Goal: Task Accomplishment & Management: Use online tool/utility

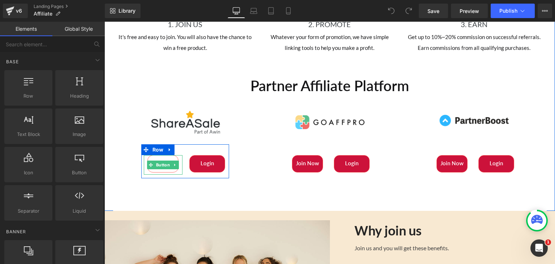
click at [157, 173] on div "Join Now Button" at bounding box center [163, 165] width 39 height 20
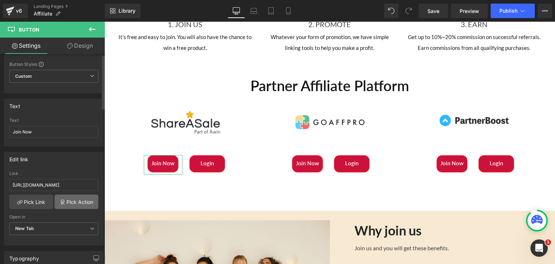
scroll to position [36, 0]
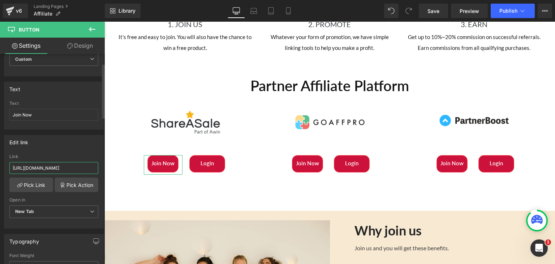
click at [56, 164] on input "[URL][DOMAIN_NAME]" at bounding box center [53, 168] width 89 height 12
paste input "s://[DOMAIN_NAME][URL]"
type input "[URL][DOMAIN_NAME]"
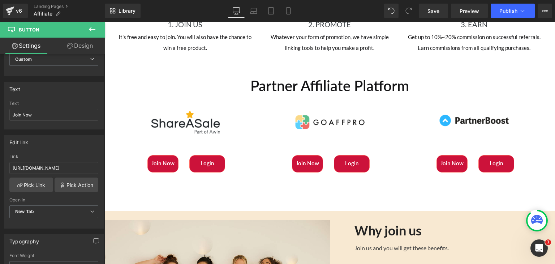
click at [174, 137] on img at bounding box center [185, 122] width 88 height 44
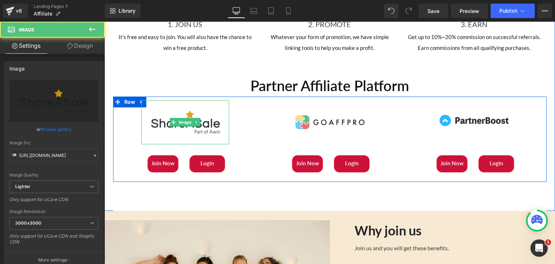
click at [168, 138] on img at bounding box center [185, 122] width 88 height 44
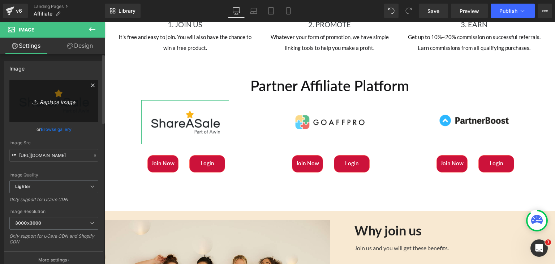
click at [50, 104] on icon "Replace Image" at bounding box center [54, 100] width 58 height 9
type input "C:\fakepath\Awin.png"
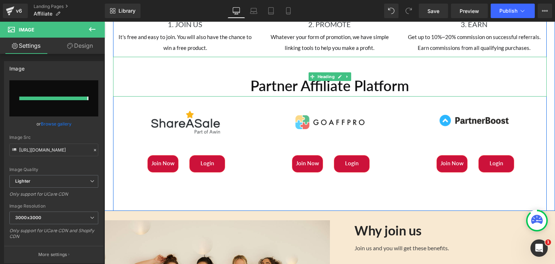
type input "[URL][DOMAIN_NAME]"
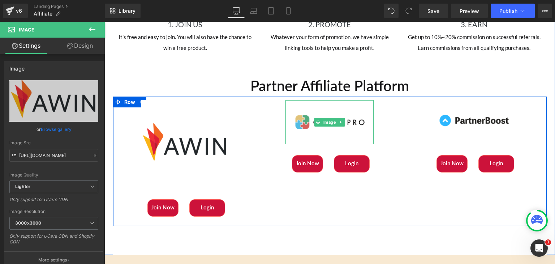
click at [352, 139] on img at bounding box center [329, 122] width 88 height 44
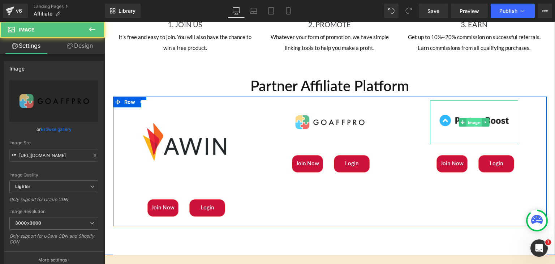
click at [478, 127] on span "Image" at bounding box center [474, 122] width 16 height 9
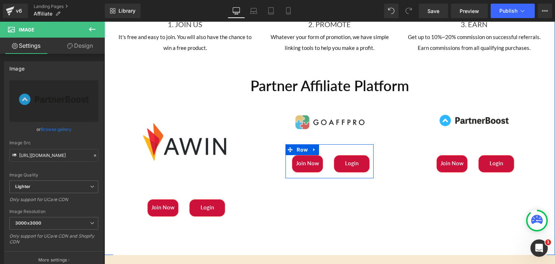
click at [311, 141] on img at bounding box center [329, 122] width 88 height 44
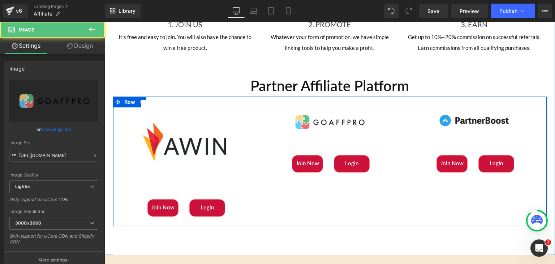
click at [433, 132] on img at bounding box center [474, 122] width 88 height 44
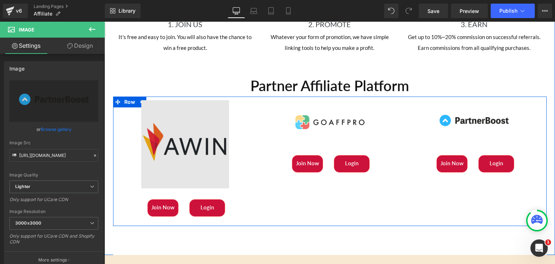
click at [172, 137] on img at bounding box center [185, 144] width 88 height 88
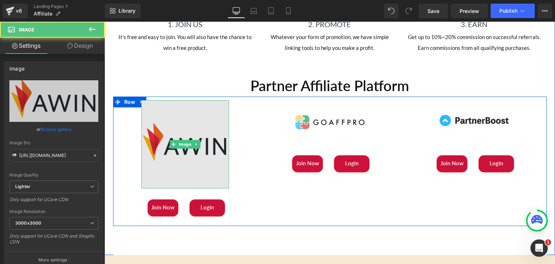
click at [182, 171] on img at bounding box center [185, 144] width 88 height 88
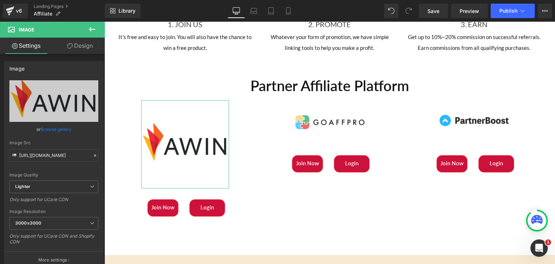
click at [72, 49] on link "Design" at bounding box center [80, 46] width 52 height 16
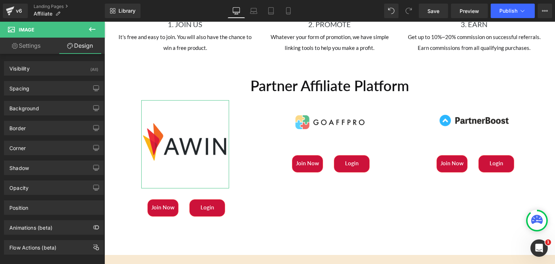
click at [38, 47] on link "Settings" at bounding box center [26, 46] width 52 height 16
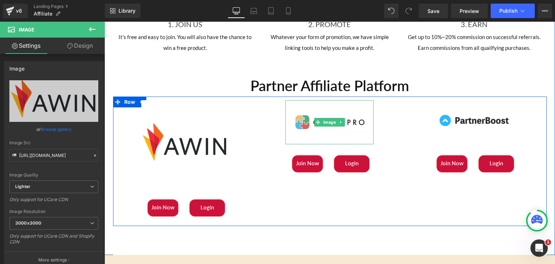
click at [330, 118] on img at bounding box center [329, 122] width 88 height 44
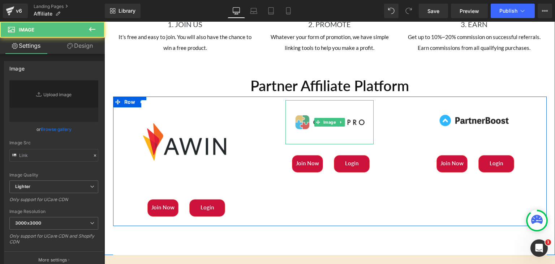
type input "[URL][DOMAIN_NAME]"
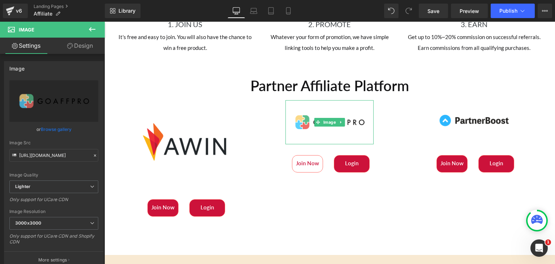
drag, startPoint x: 417, startPoint y: 188, endPoint x: 312, endPoint y: 167, distance: 106.6
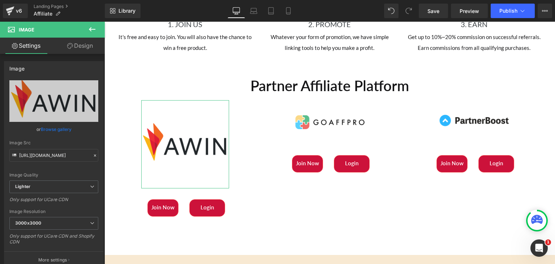
click at [74, 43] on link "Design" at bounding box center [80, 46] width 52 height 16
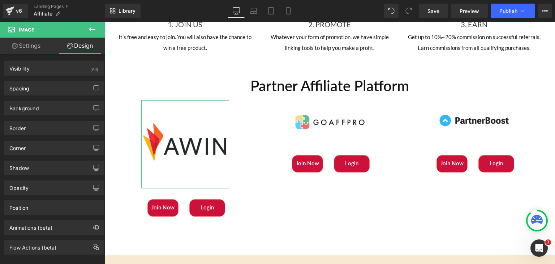
click at [30, 49] on link "Settings" at bounding box center [26, 46] width 52 height 16
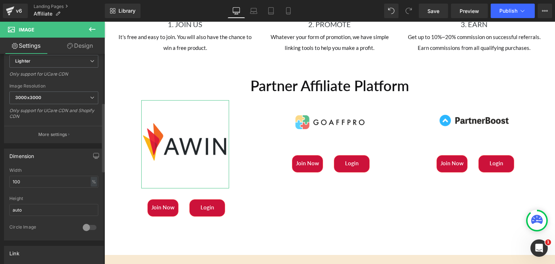
scroll to position [181, 0]
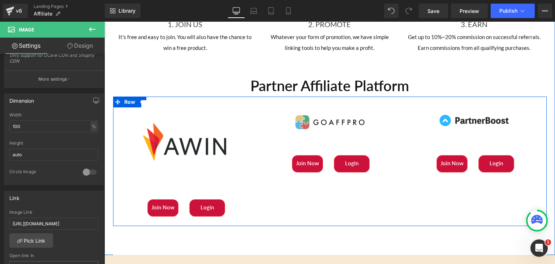
click at [325, 137] on img at bounding box center [329, 122] width 88 height 44
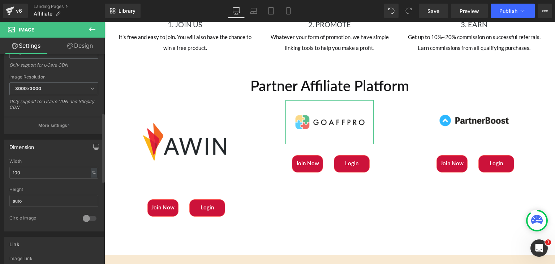
scroll to position [253, 0]
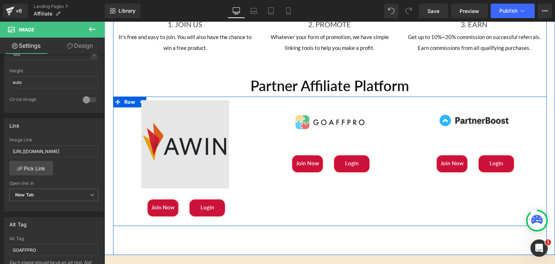
click at [169, 146] on img at bounding box center [185, 144] width 88 height 88
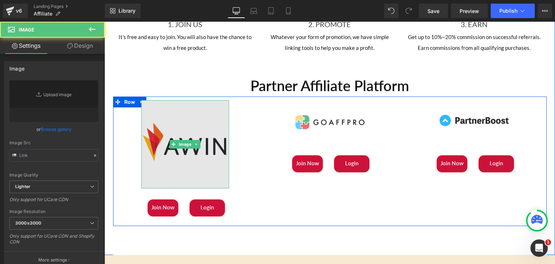
type input "[URL][DOMAIN_NAME]"
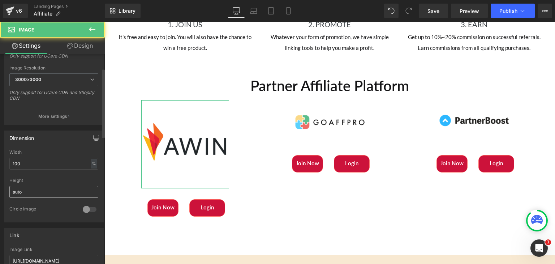
scroll to position [145, 0]
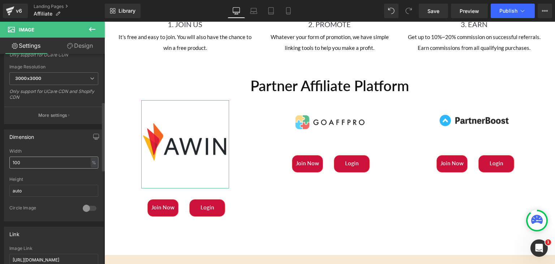
click at [17, 161] on input "100" at bounding box center [53, 162] width 89 height 12
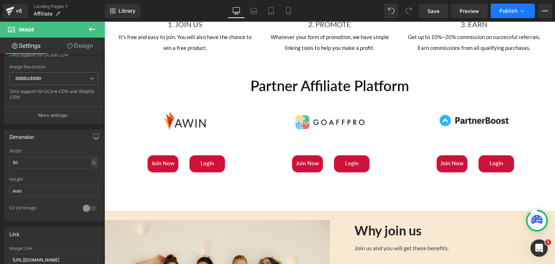
type input "50"
click at [523, 14] on icon at bounding box center [522, 10] width 7 height 7
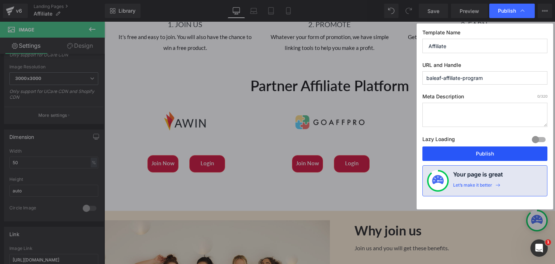
click at [482, 157] on button "Publish" at bounding box center [484, 153] width 125 height 14
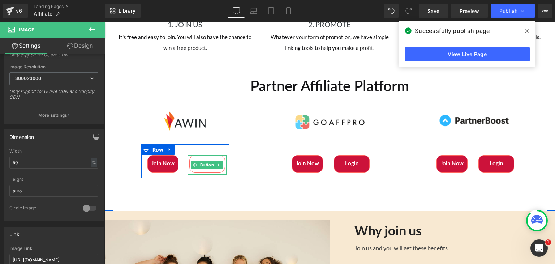
click at [207, 166] on span "Login" at bounding box center [207, 163] width 13 height 7
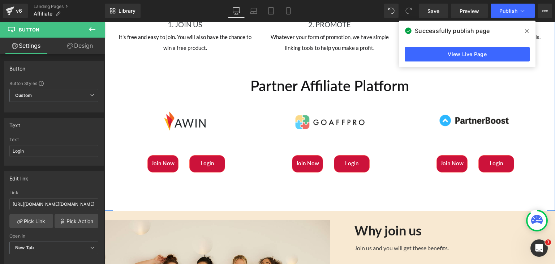
click at [499, 95] on h2 "Partner Affiliate Platform" at bounding box center [330, 86] width 434 height 22
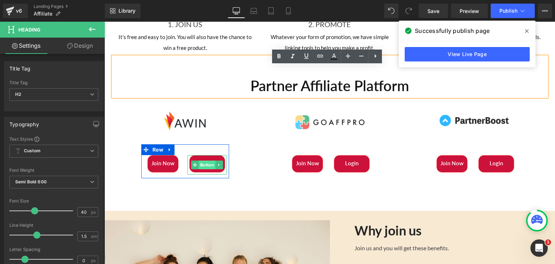
click at [200, 169] on span "Button" at bounding box center [207, 164] width 17 height 9
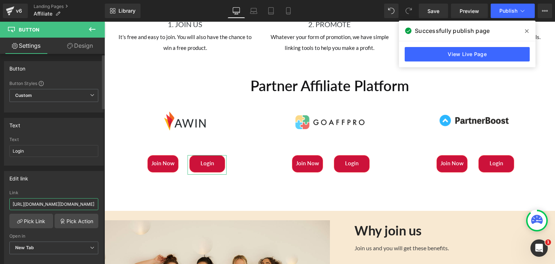
click at [52, 205] on input "[URL][DOMAIN_NAME][DOMAIN_NAME]" at bounding box center [53, 204] width 89 height 12
paste input "[DOMAIN_NAME][URL]"
type input "[URL][DOMAIN_NAME]"
click at [506, 20] on div "Library Desktop Desktop Laptop Tablet Mobile Save Preview Publish Scheduled Vie…" at bounding box center [330, 11] width 450 height 22
click at [506, 18] on div "Library Desktop Desktop Laptop Tablet Mobile Save Preview Publish Scheduled Vie…" at bounding box center [330, 11] width 450 height 22
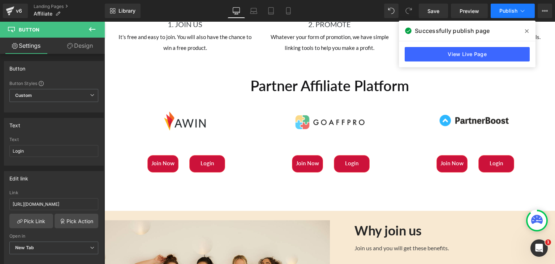
click at [506, 10] on span "Publish" at bounding box center [508, 11] width 18 height 6
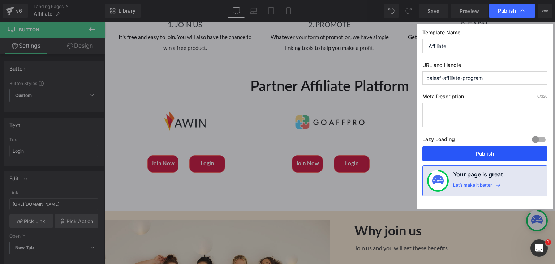
click at [487, 152] on button "Publish" at bounding box center [484, 153] width 125 height 14
